Goal: Transaction & Acquisition: Book appointment/travel/reservation

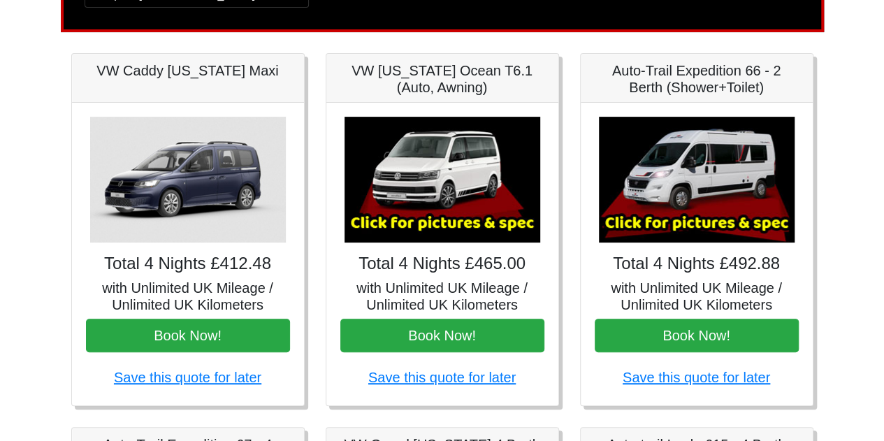
scroll to position [185, 0]
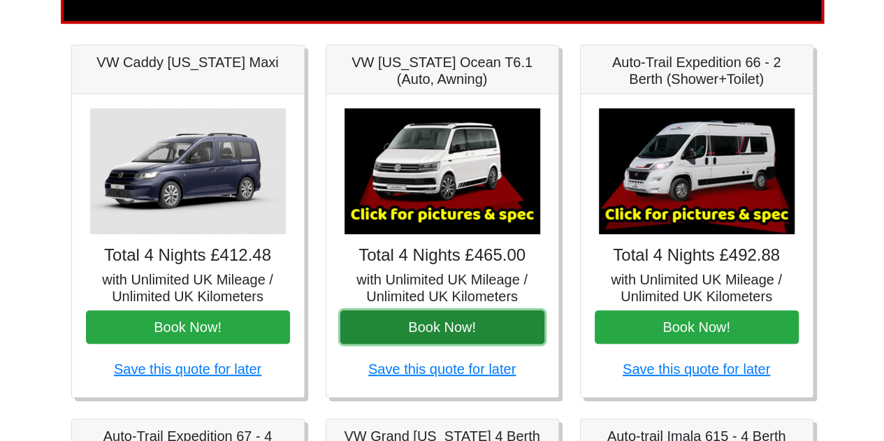
click at [470, 321] on button "Book Now!" at bounding box center [442, 327] width 204 height 34
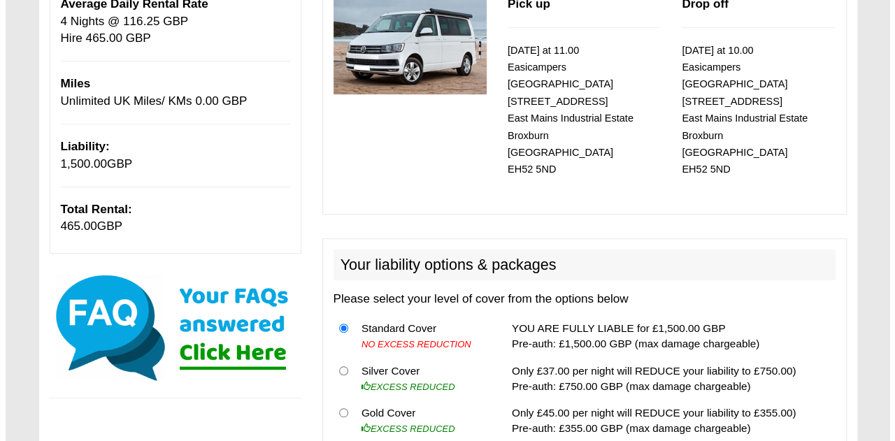
scroll to position [285, 0]
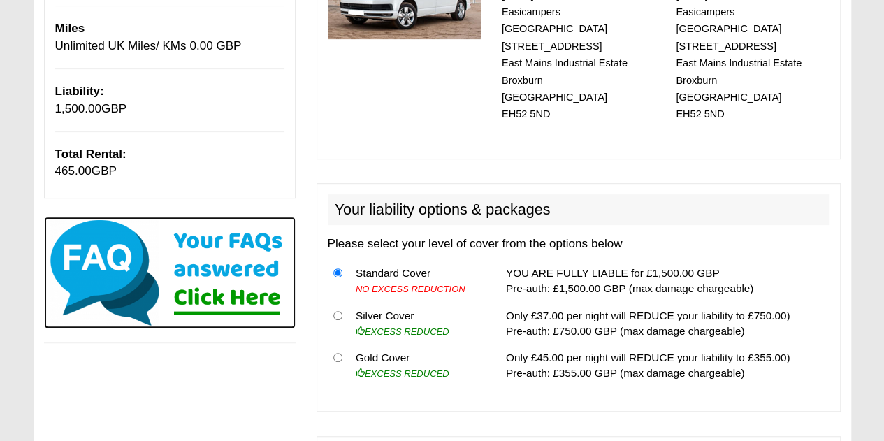
click at [218, 294] on img at bounding box center [170, 273] width 252 height 112
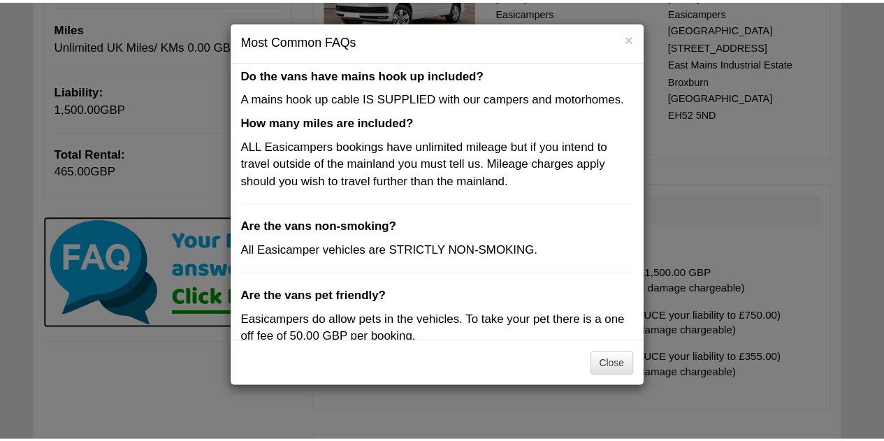
scroll to position [407, 0]
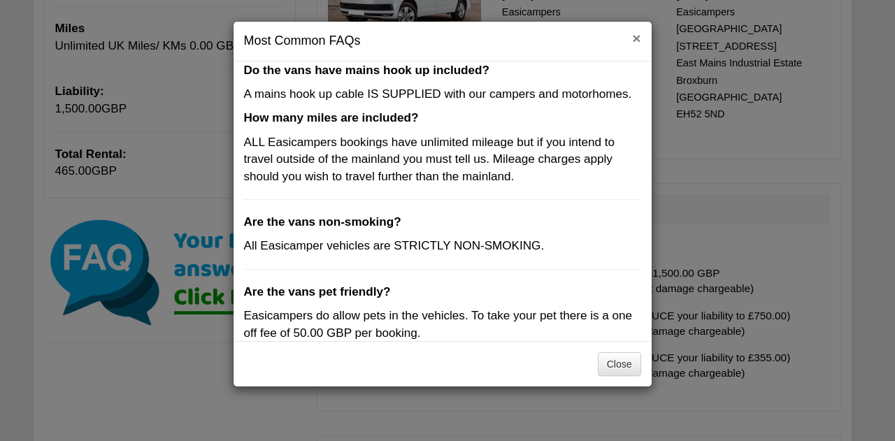
click at [636, 34] on button "×" at bounding box center [636, 38] width 8 height 15
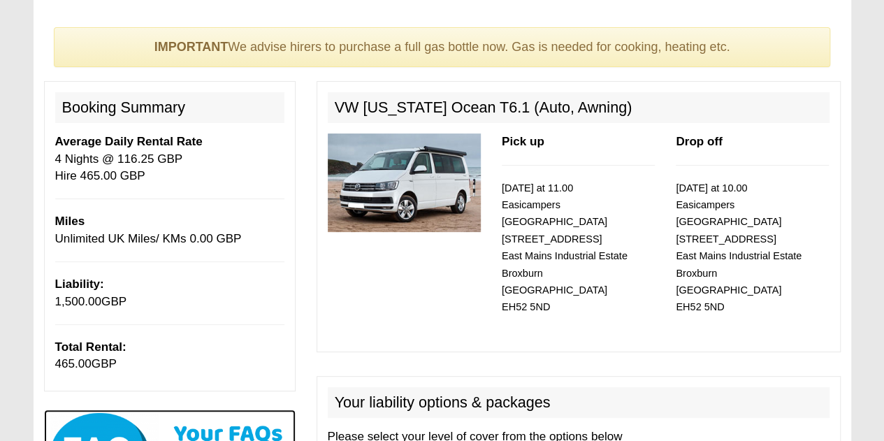
scroll to position [0, 0]
